Goal: Transaction & Acquisition: Obtain resource

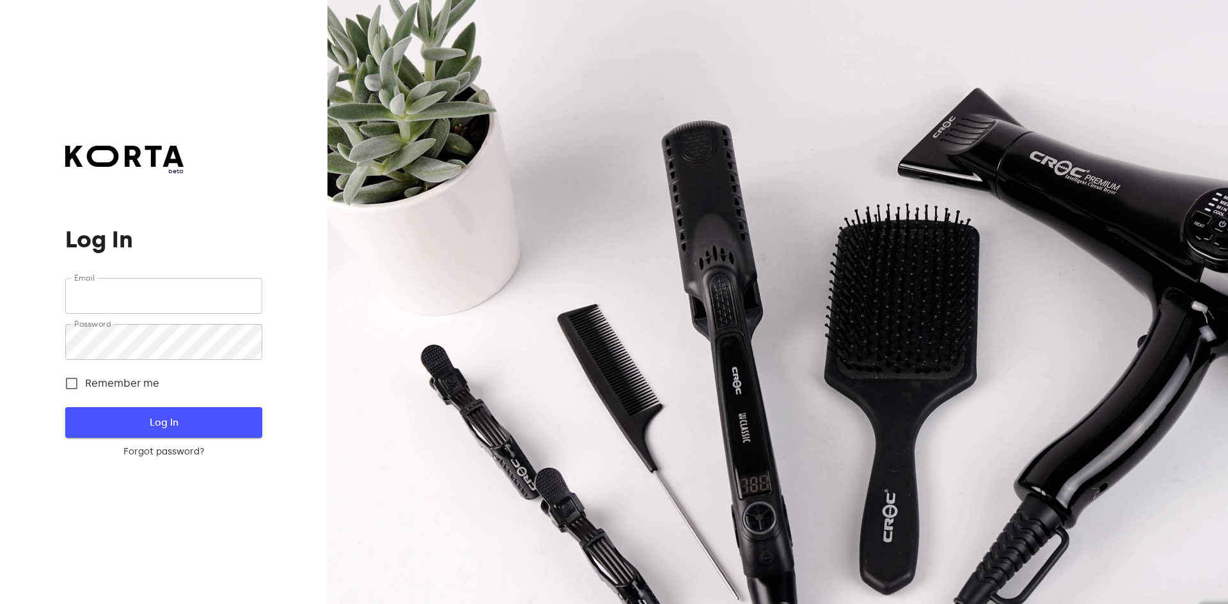
type input "[EMAIL_ADDRESS][DOMAIN_NAME]"
click at [143, 417] on span "Log In" at bounding box center [163, 422] width 155 height 17
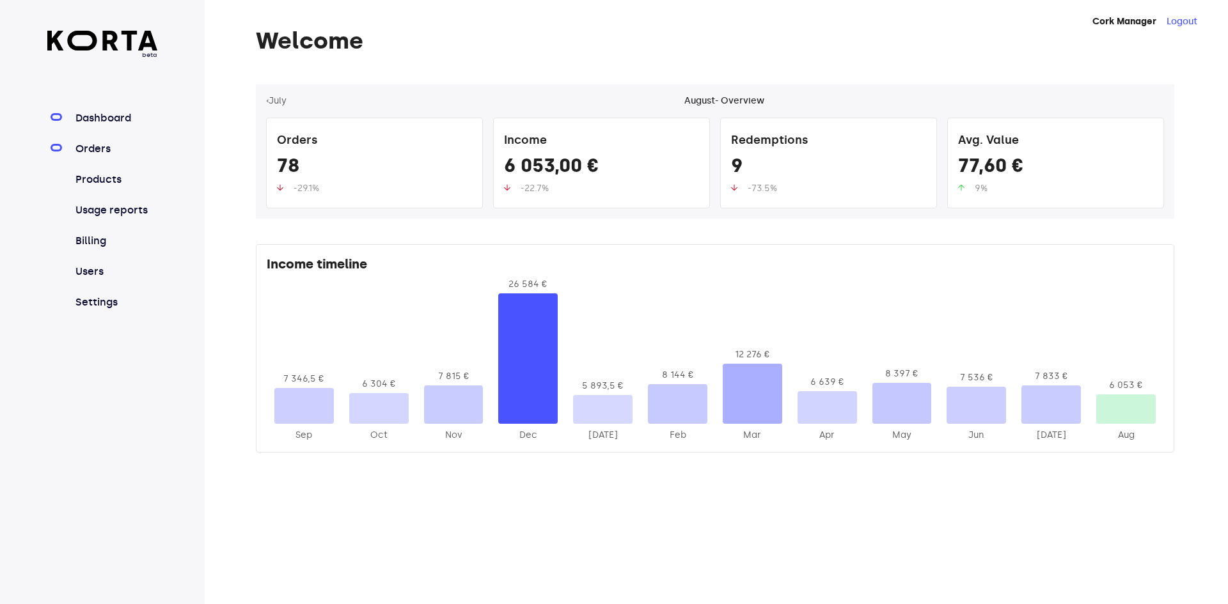
click at [96, 145] on link "Orders" at bounding box center [115, 148] width 85 height 15
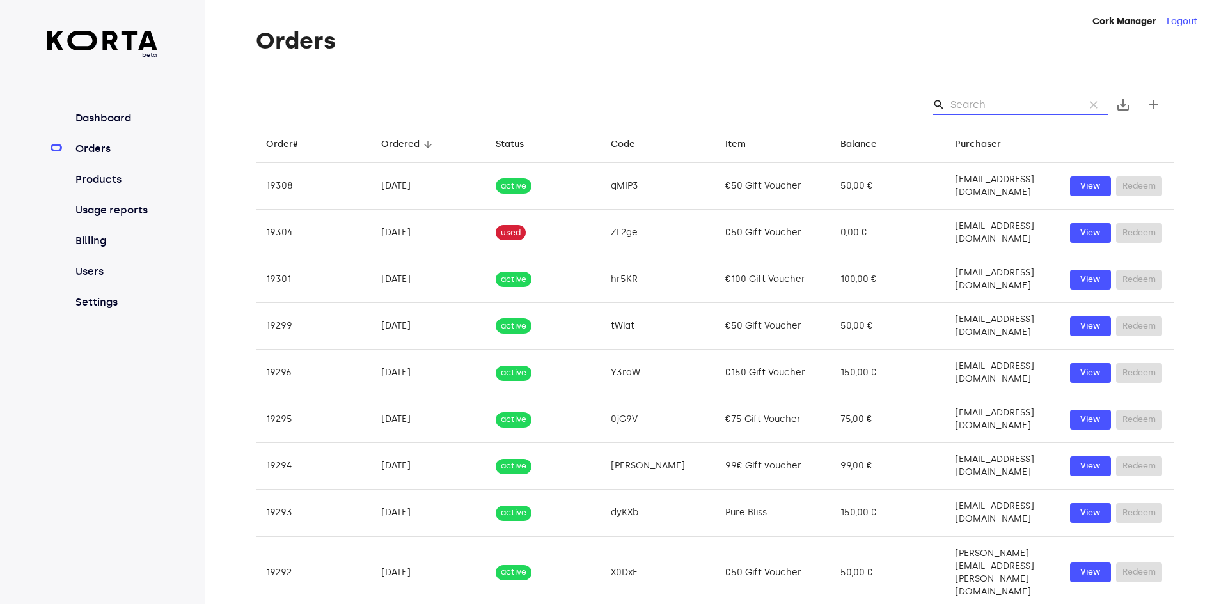
click at [1032, 105] on input "Search" at bounding box center [1012, 105] width 124 height 20
paste input "[PERSON_NAME][EMAIL_ADDRESS][PERSON_NAME][DOMAIN_NAME]"
type input "[PERSON_NAME][EMAIL_ADDRESS][PERSON_NAME][DOMAIN_NAME]"
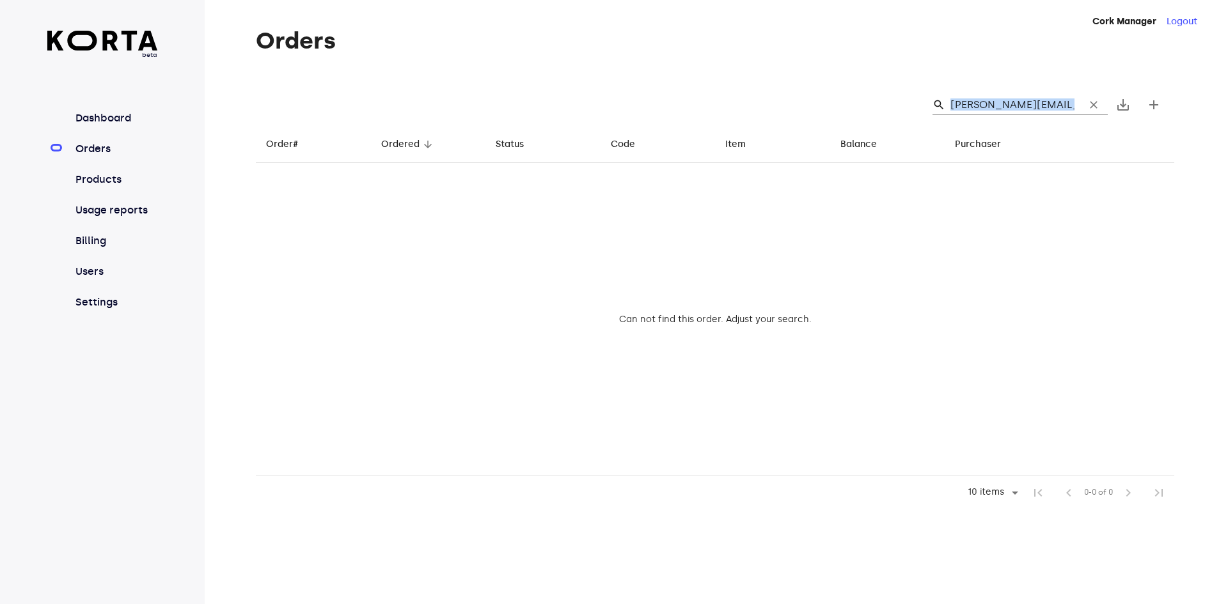
click at [871, 102] on div "search [PERSON_NAME][EMAIL_ADDRESS][PERSON_NAME][DOMAIN_NAME] clear save_alt add" at bounding box center [715, 104] width 918 height 41
click at [1070, 103] on input "[PERSON_NAME][EMAIL_ADDRESS][PERSON_NAME][DOMAIN_NAME]" at bounding box center [1012, 105] width 124 height 20
drag, startPoint x: 1073, startPoint y: 106, endPoint x: 939, endPoint y: 73, distance: 137.7
click at [939, 73] on div "Orders search [PERSON_NAME][EMAIL_ADDRESS][PERSON_NAME][DOMAIN_NAME] clear save…" at bounding box center [696, 268] width 982 height 481
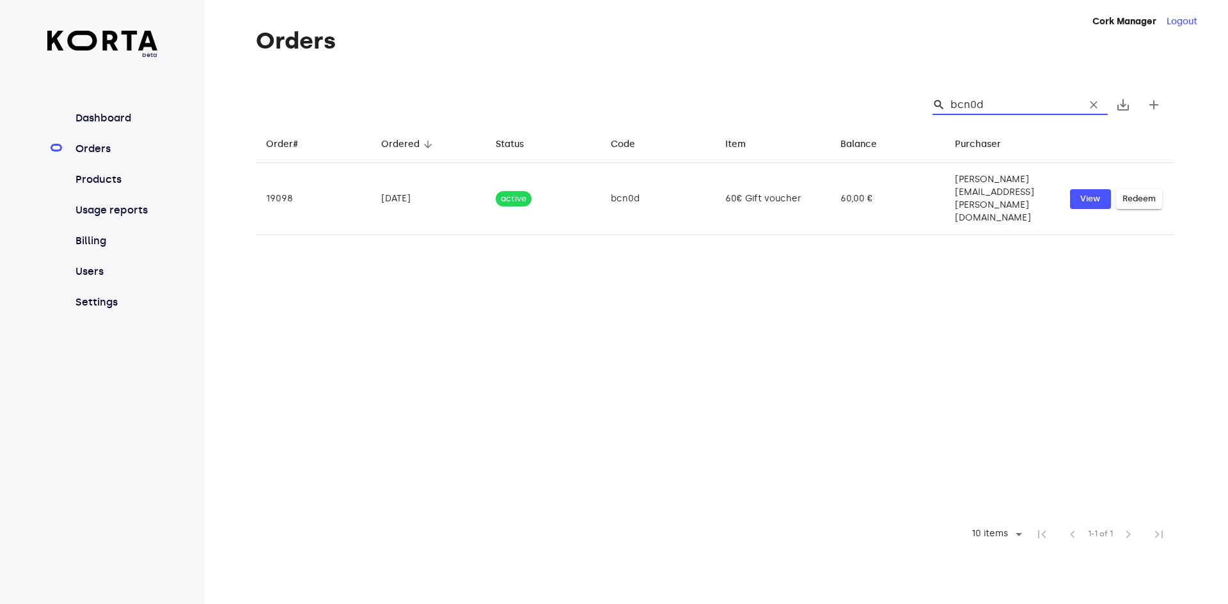
drag, startPoint x: 1029, startPoint y: 102, endPoint x: 944, endPoint y: 89, distance: 85.5
click at [944, 89] on div "search bcn0d clear save_alt add" at bounding box center [715, 104] width 918 height 41
type input "bcn0d"
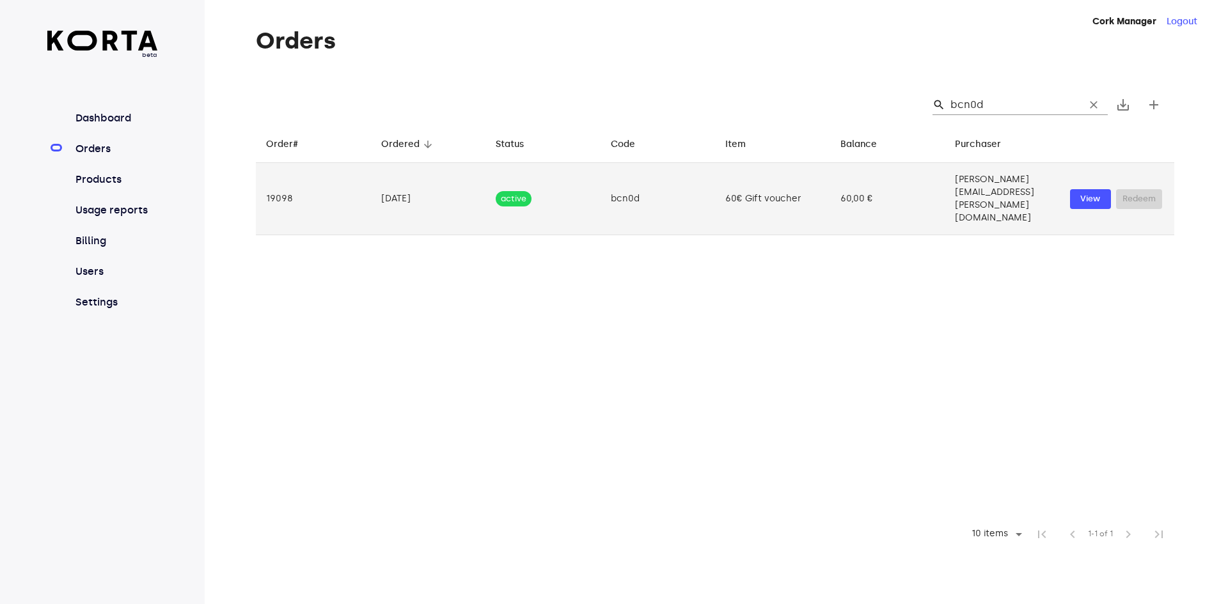
click at [1131, 189] on div "View Redeem" at bounding box center [1117, 199] width 95 height 20
click at [747, 183] on td "60€ Gift voucher" at bounding box center [772, 199] width 115 height 72
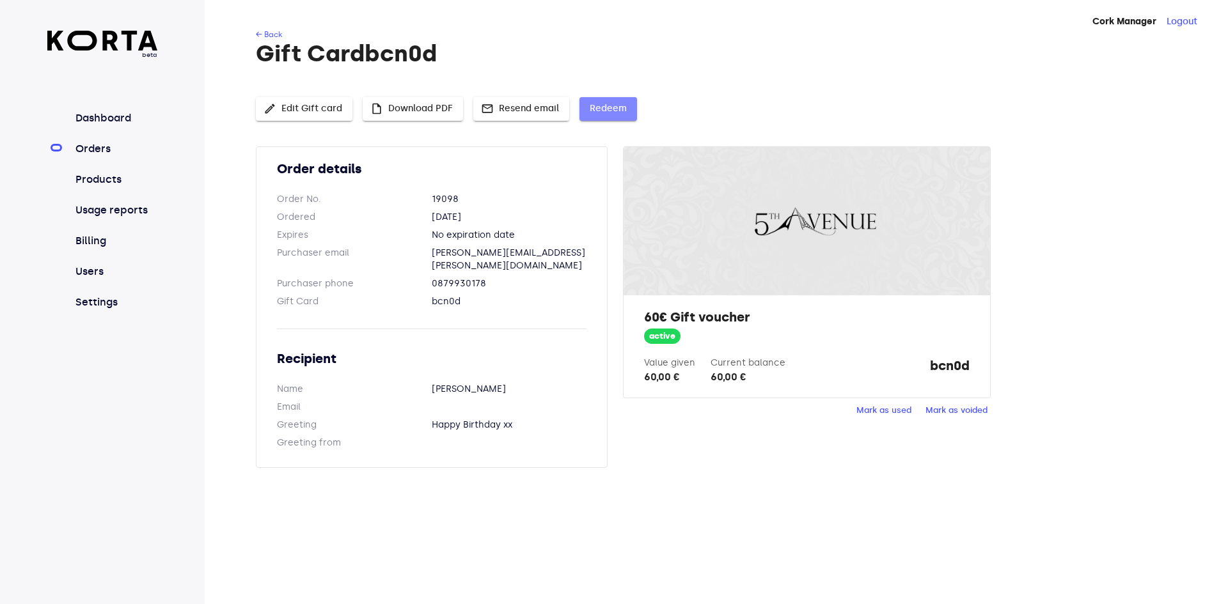
click at [618, 113] on span "Redeem" at bounding box center [607, 109] width 37 height 16
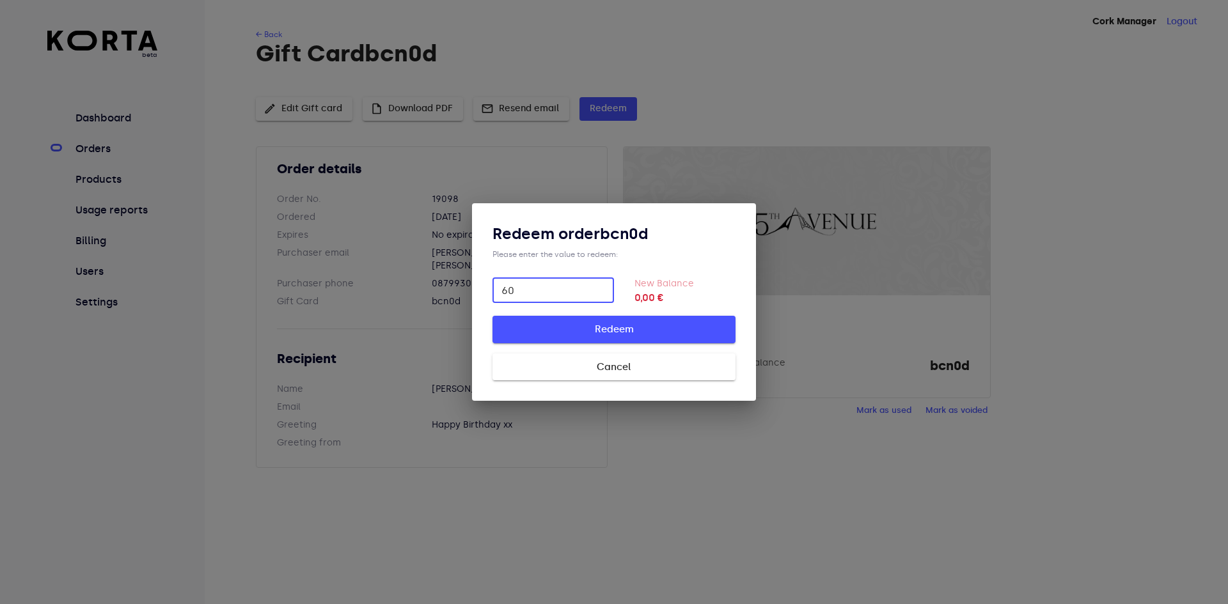
type input "60"
click at [630, 331] on span "Redeem" at bounding box center [614, 329] width 202 height 17
